Goal: Information Seeking & Learning: Learn about a topic

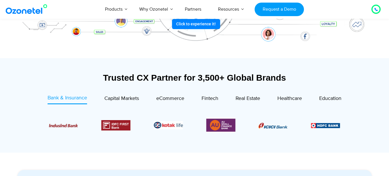
scroll to position [173, 0]
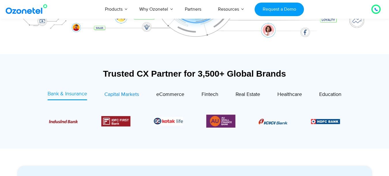
click at [132, 95] on span "Capital Markets" at bounding box center [121, 95] width 35 height 6
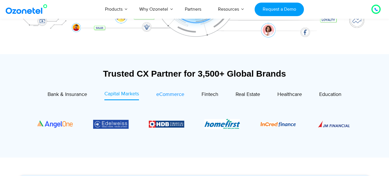
click at [175, 96] on span "eCommerce" at bounding box center [170, 95] width 28 height 6
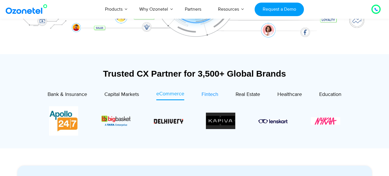
click at [208, 94] on span "Fintech" at bounding box center [210, 95] width 17 height 6
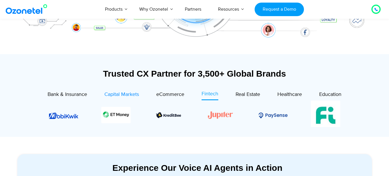
click at [116, 93] on span "Capital Markets" at bounding box center [121, 95] width 35 height 6
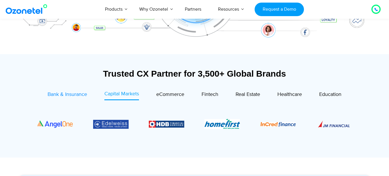
click at [71, 92] on span "Bank & Insurance" at bounding box center [68, 95] width 40 height 6
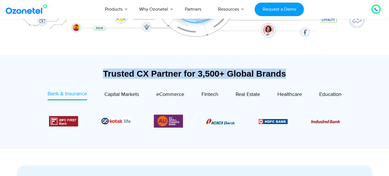
drag, startPoint x: 101, startPoint y: 72, endPoint x: 308, endPoint y: 74, distance: 207.3
click at [308, 74] on div "Trusted CX Partner for 3,500+ Global Brands" at bounding box center [194, 74] width 355 height 10
click at [308, 72] on div "Trusted CX Partner for 3,500+ Global Brands" at bounding box center [194, 74] width 355 height 10
drag, startPoint x: 267, startPoint y: 75, endPoint x: 94, endPoint y: 73, distance: 172.3
click at [94, 73] on div "Trusted CX Partner for 3,500+ Global Brands" at bounding box center [194, 74] width 355 height 10
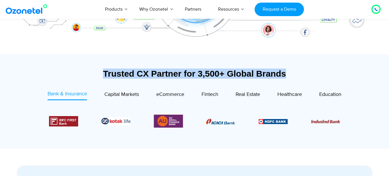
click at [81, 66] on section "Trusted CX Partner for 3,500+ Global Brands Bank & Insurance Capital Markets" at bounding box center [194, 101] width 355 height 89
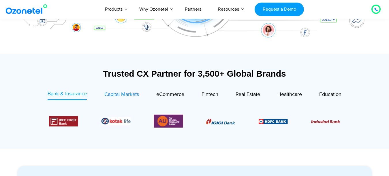
click at [122, 94] on span "Capital Markets" at bounding box center [121, 95] width 35 height 6
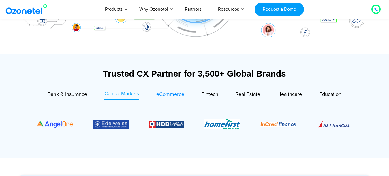
click at [175, 96] on span "eCommerce" at bounding box center [170, 95] width 28 height 6
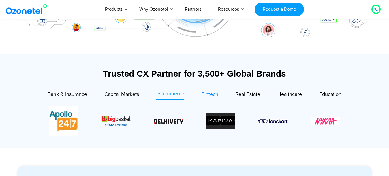
click at [210, 93] on span "Fintech" at bounding box center [210, 95] width 17 height 6
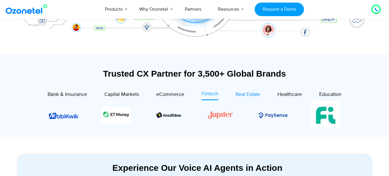
click at [253, 93] on span "Real Estate" at bounding box center [248, 95] width 25 height 6
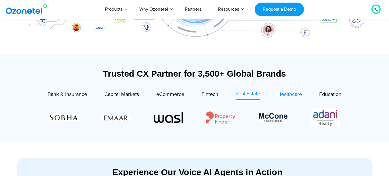
click at [294, 93] on span "Healthcare" at bounding box center [290, 95] width 25 height 6
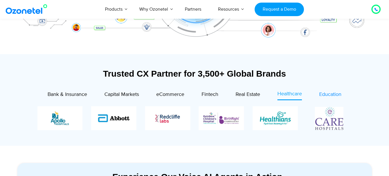
click at [334, 93] on span "Education" at bounding box center [331, 95] width 22 height 6
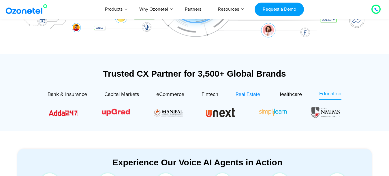
click at [251, 96] on span "Real Estate" at bounding box center [248, 95] width 25 height 6
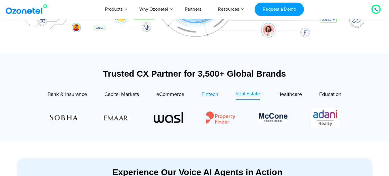
click at [204, 95] on span "Fintech" at bounding box center [210, 95] width 17 height 6
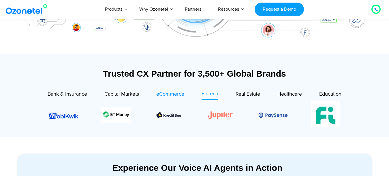
click at [171, 96] on span "eCommerce" at bounding box center [170, 94] width 28 height 6
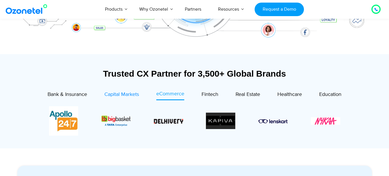
click at [127, 96] on span "Capital Markets" at bounding box center [121, 95] width 35 height 6
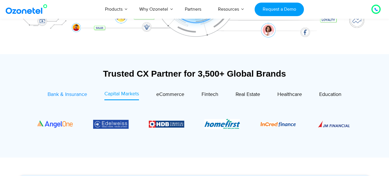
click at [65, 96] on span "Bank & Insurance" at bounding box center [68, 95] width 40 height 6
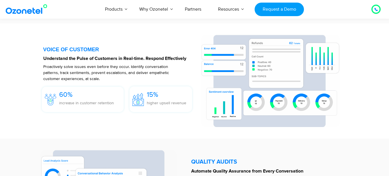
scroll to position [866, 0]
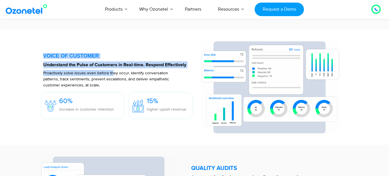
drag, startPoint x: 44, startPoint y: 55, endPoint x: 112, endPoint y: 73, distance: 69.6
click at [112, 73] on div "VOICE OF CUSTOMER Understand the Pulse of Customers in Real-time. Respond Effec…" at bounding box center [119, 87] width 152 height 93
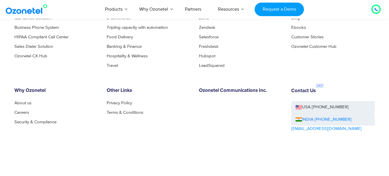
scroll to position [3175, 0]
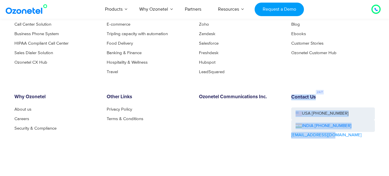
drag, startPoint x: 335, startPoint y: 137, endPoint x: 289, endPoint y: 86, distance: 68.3
click at [289, 86] on div "Products Call Center Solution Business Phone System HIPAA Compliant Call Center…" at bounding box center [194, 100] width 369 height 182
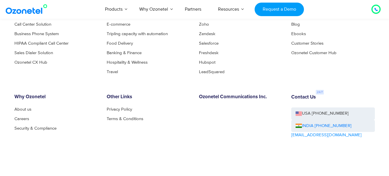
click at [287, 77] on div "Products Call Center Solution Business Phone System HIPAA Compliant Call Center…" at bounding box center [194, 100] width 369 height 182
